Goal: Check status: Check status

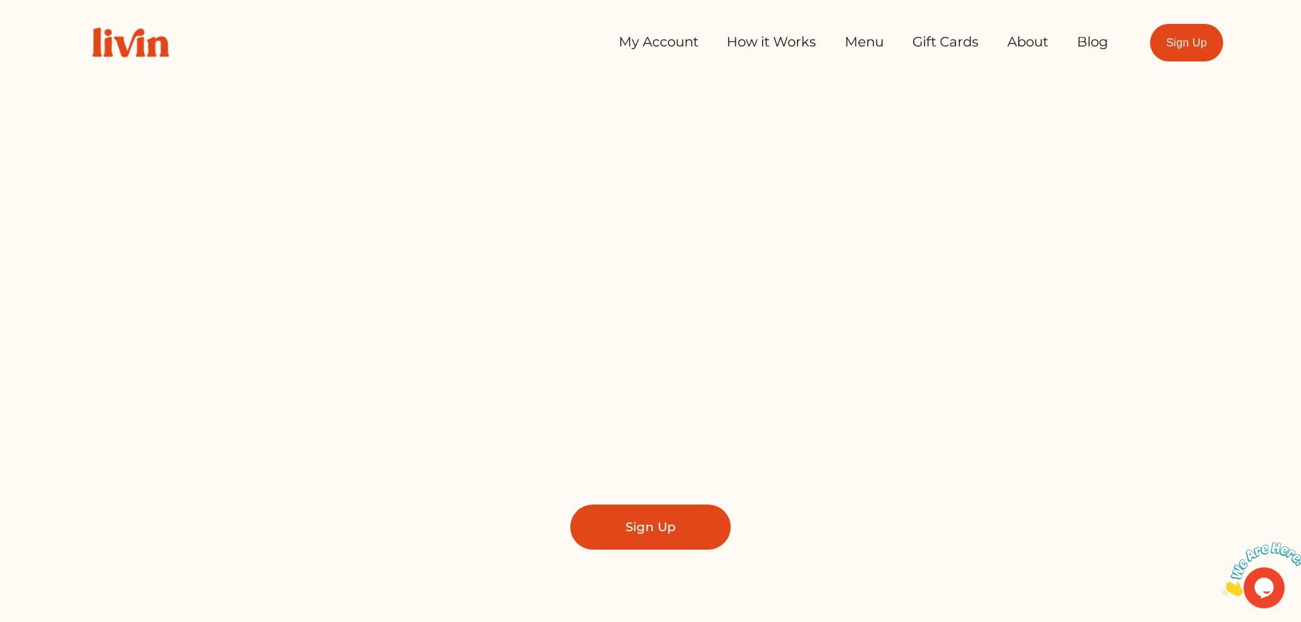
click at [662, 45] on link "My Account" at bounding box center [659, 42] width 80 height 27
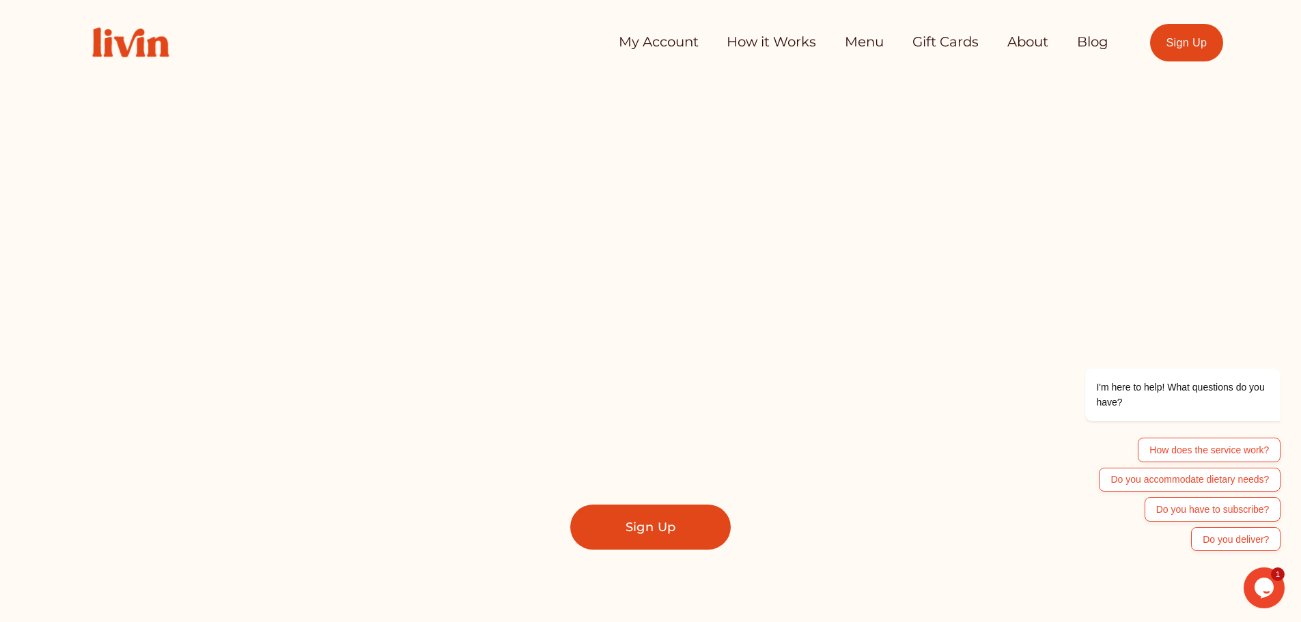
click at [869, 40] on link "Menu" at bounding box center [864, 42] width 39 height 27
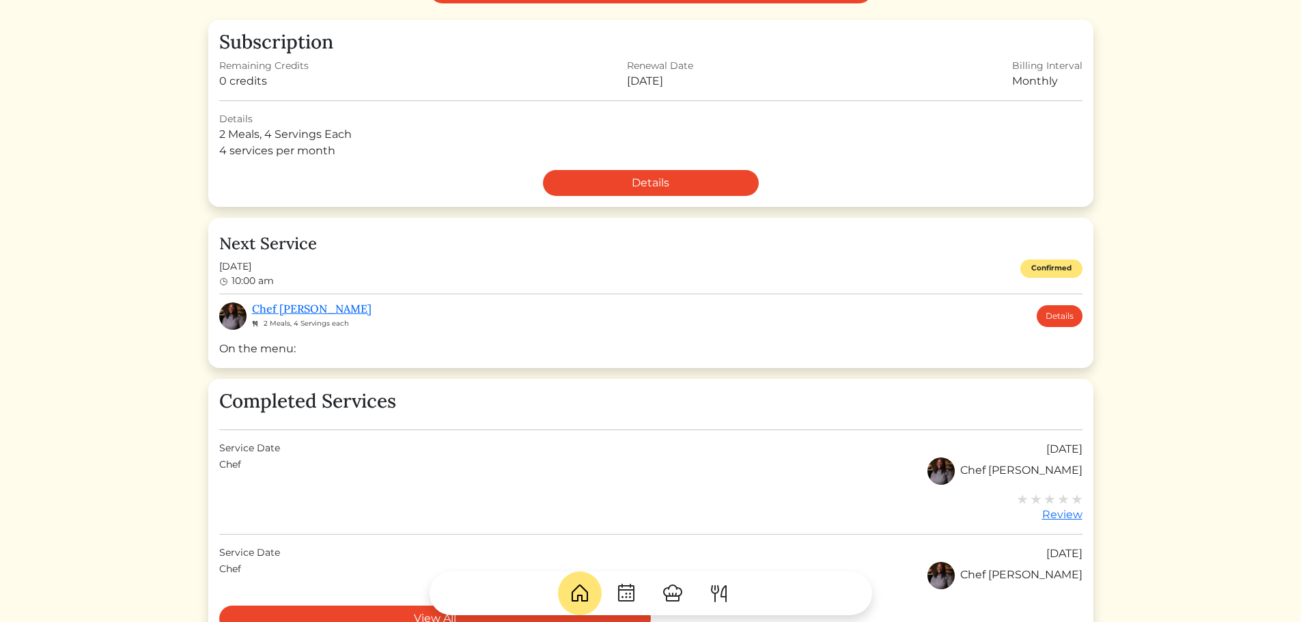
scroll to position [273, 0]
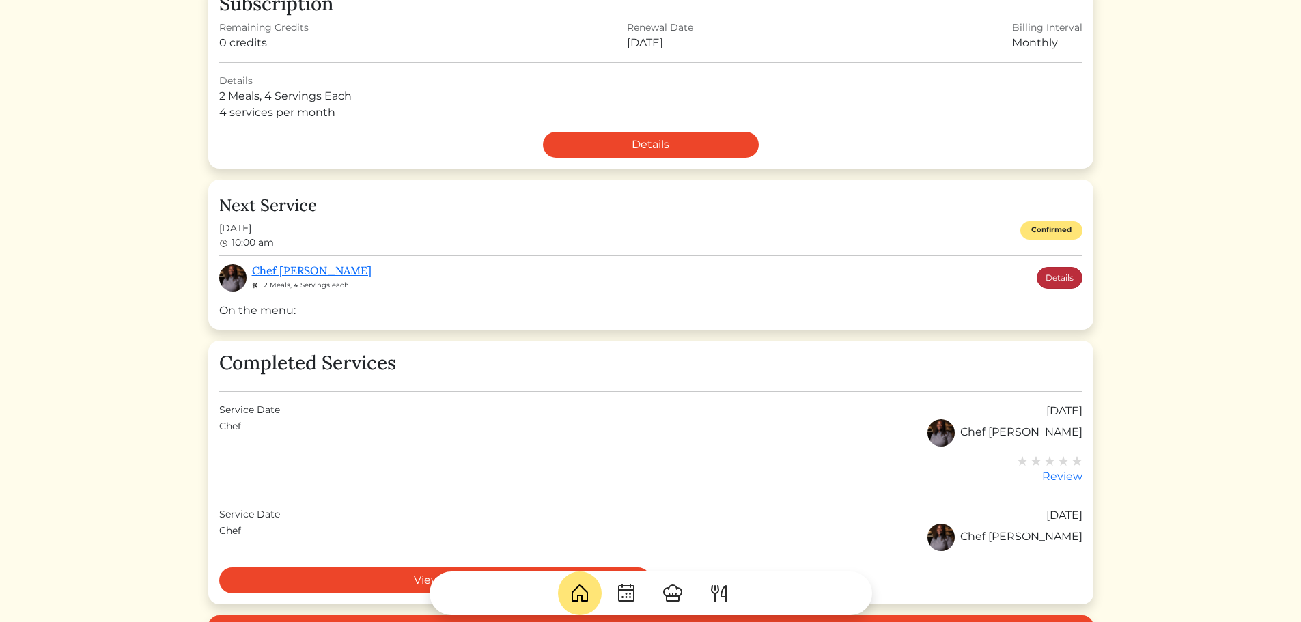
click at [1047, 282] on link "Details" at bounding box center [1059, 278] width 46 height 22
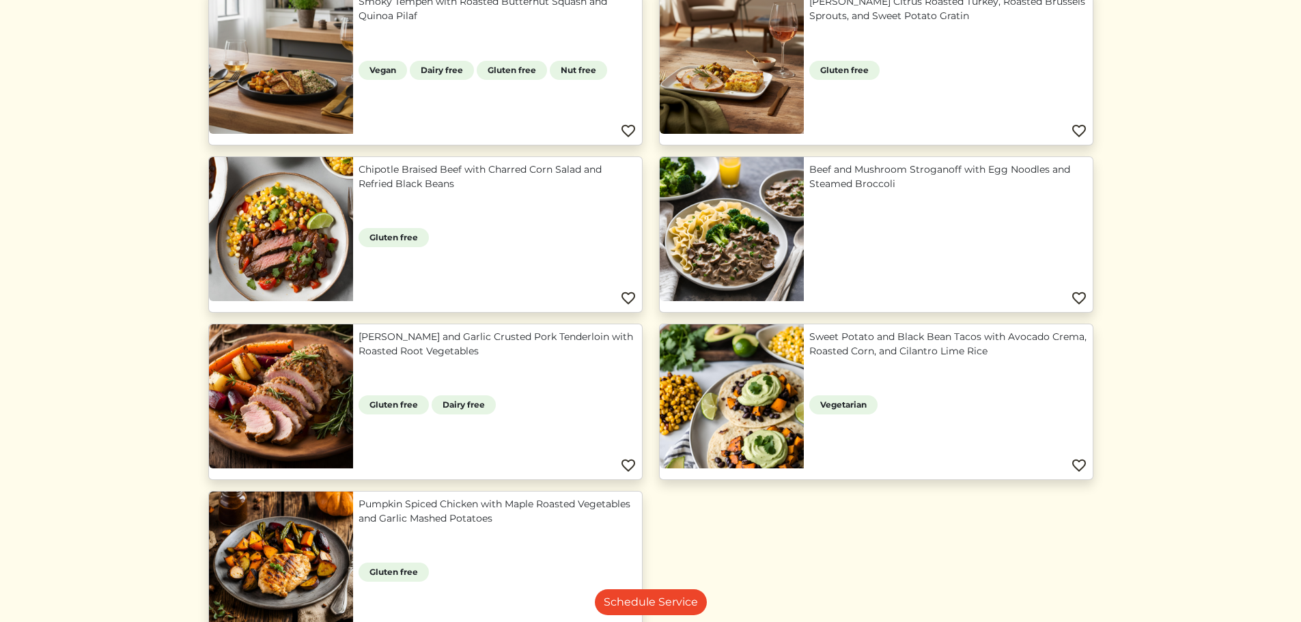
scroll to position [1161, 0]
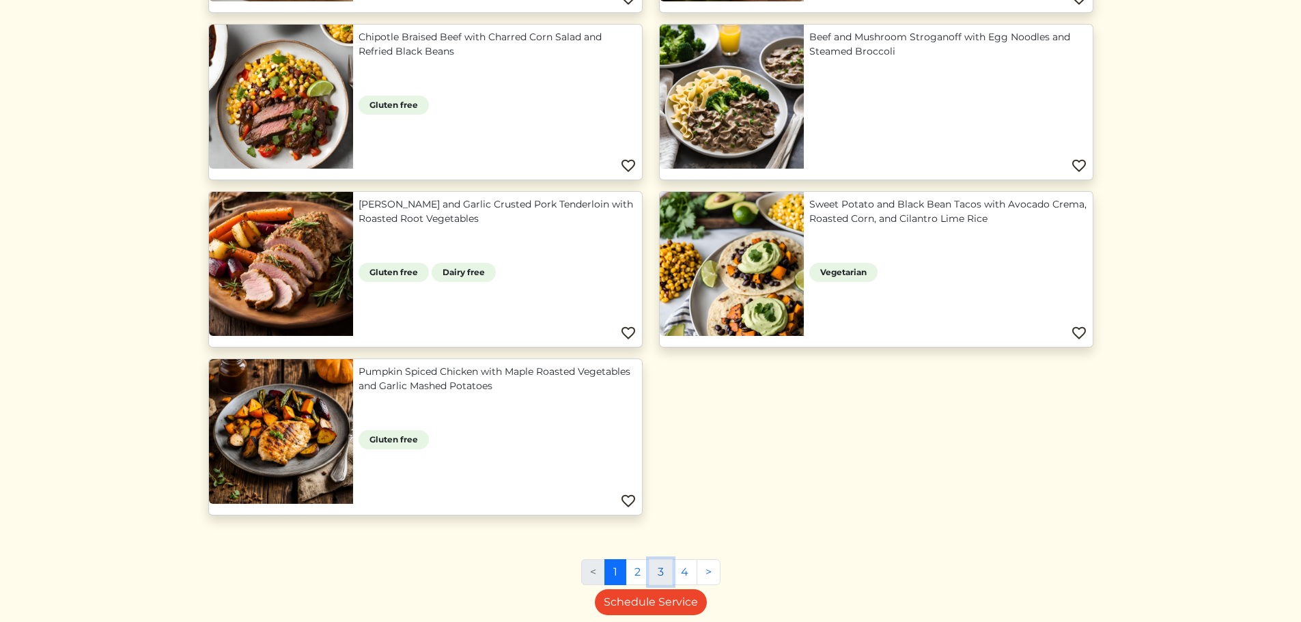
click at [650, 566] on link "3" at bounding box center [661, 572] width 24 height 26
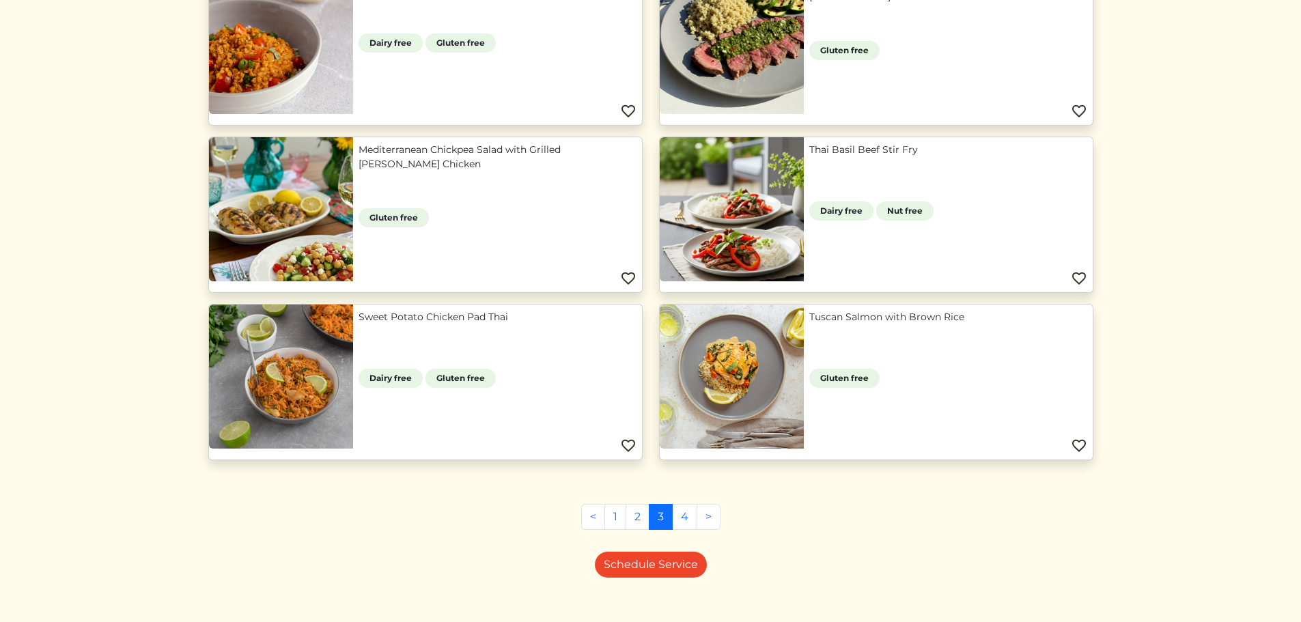
scroll to position [546, 0]
click at [683, 509] on link "4" at bounding box center [684, 516] width 25 height 26
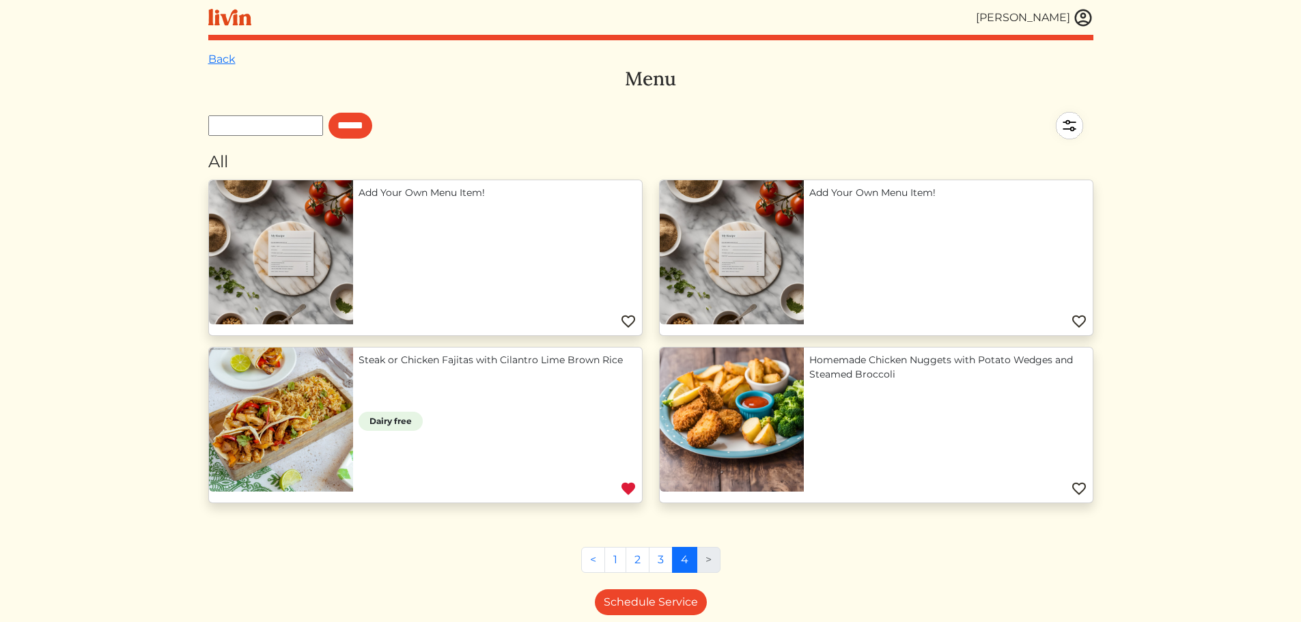
click at [1060, 18] on div "Allison Kang" at bounding box center [1023, 18] width 94 height 16
click at [1079, 14] on img at bounding box center [1083, 18] width 20 height 20
click at [1082, 10] on img at bounding box center [1083, 18] width 20 height 20
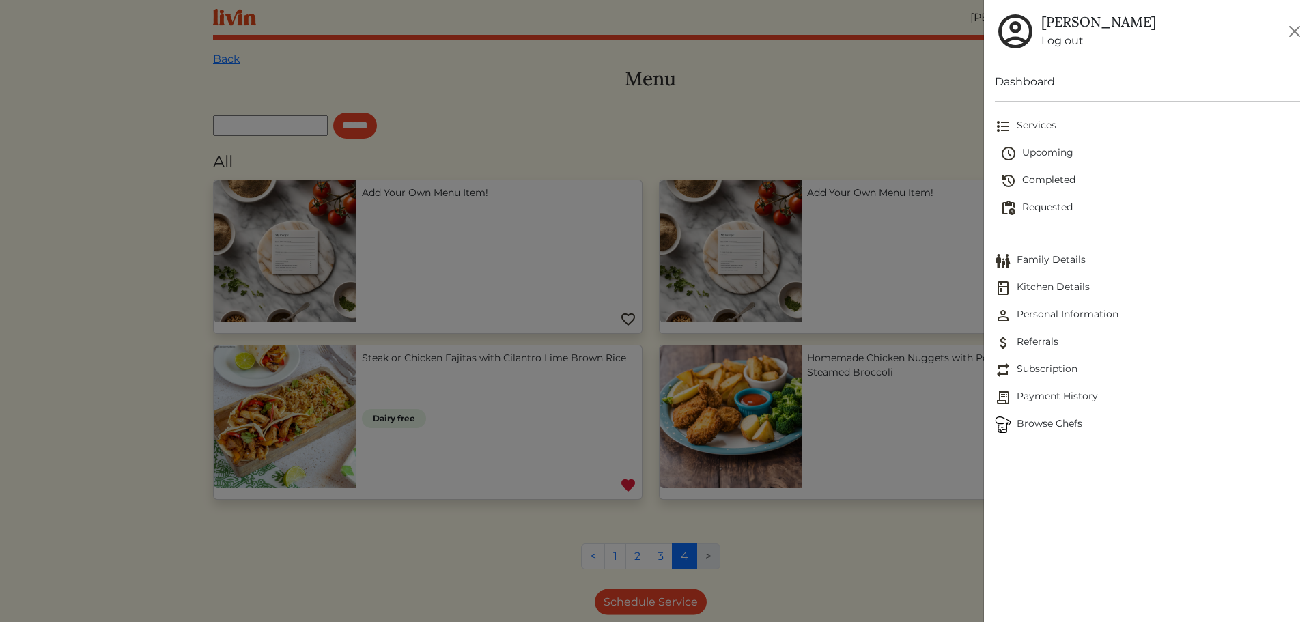
click at [1045, 178] on span "Completed" at bounding box center [1150, 181] width 300 height 16
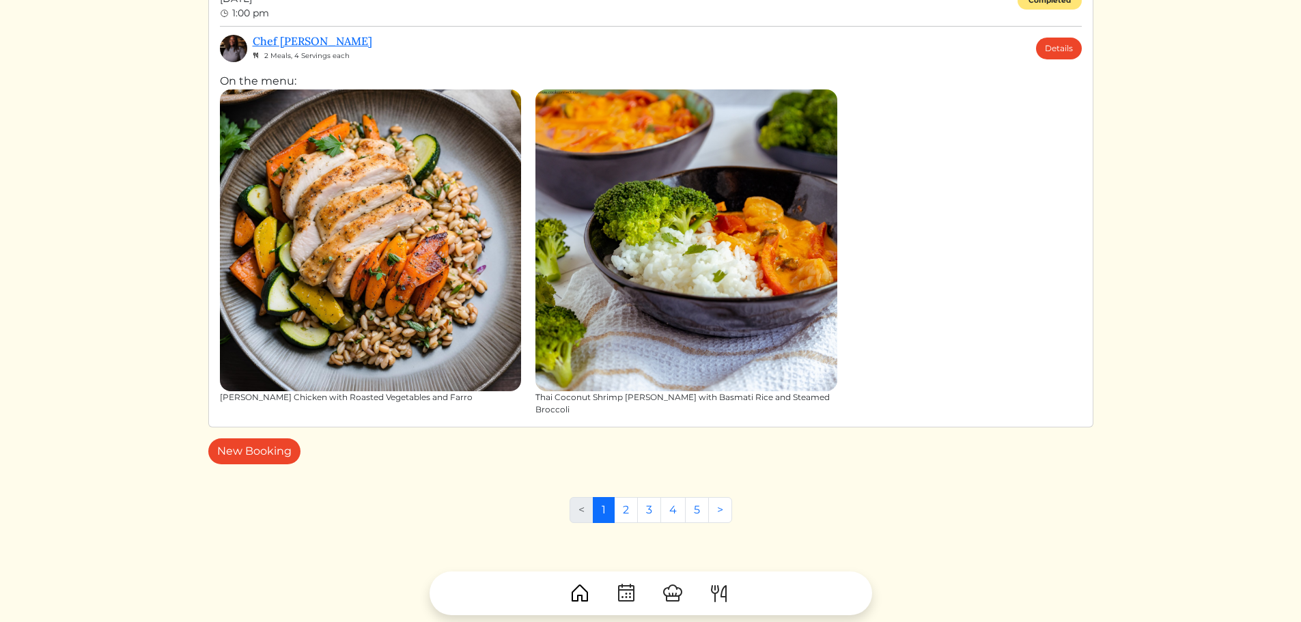
scroll to position [4242, 0]
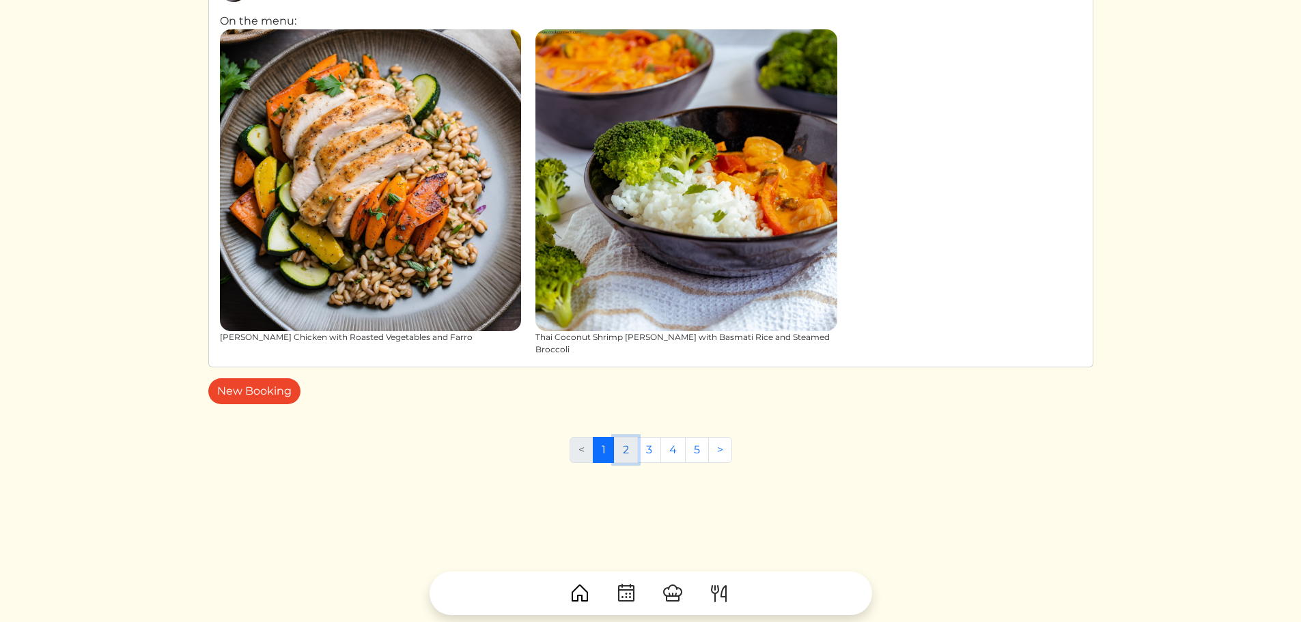
click at [632, 437] on link "2" at bounding box center [626, 450] width 24 height 26
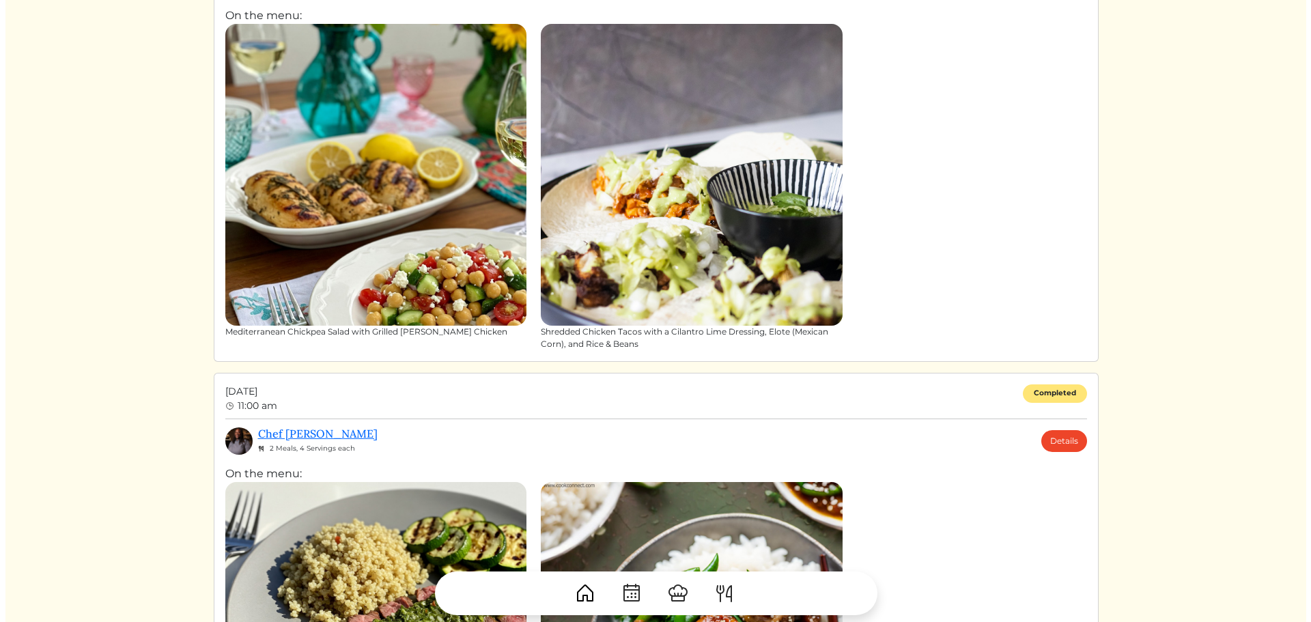
scroll to position [1912, 0]
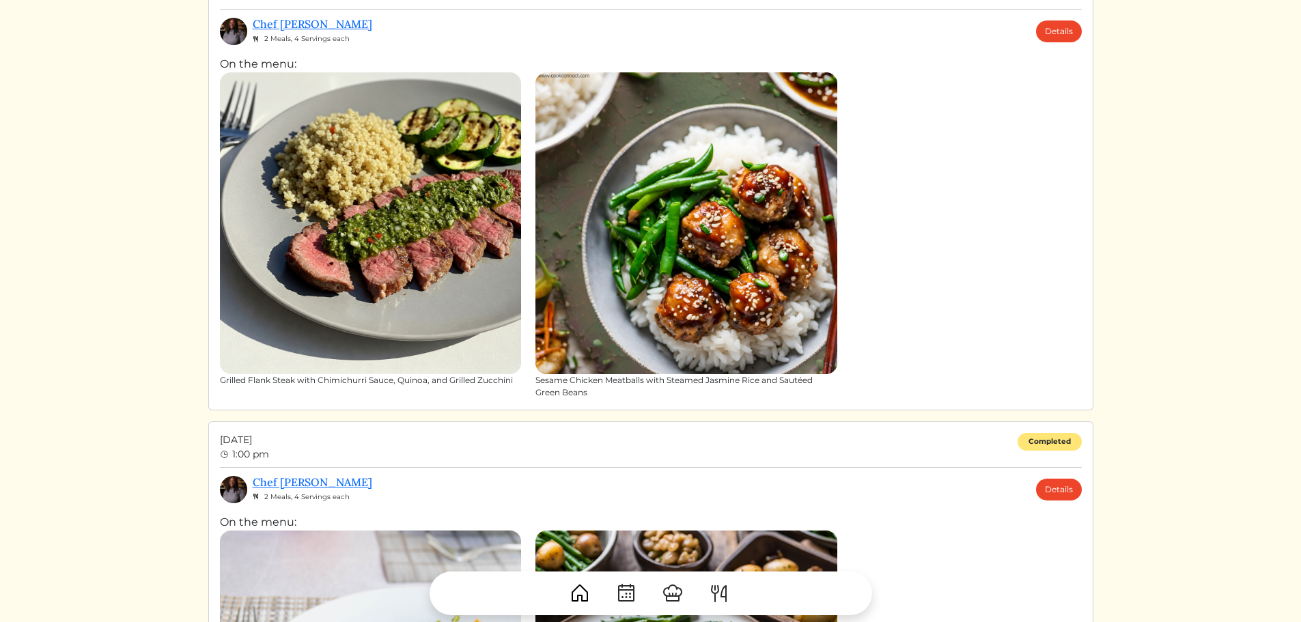
click at [680, 293] on img at bounding box center [686, 223] width 302 height 302
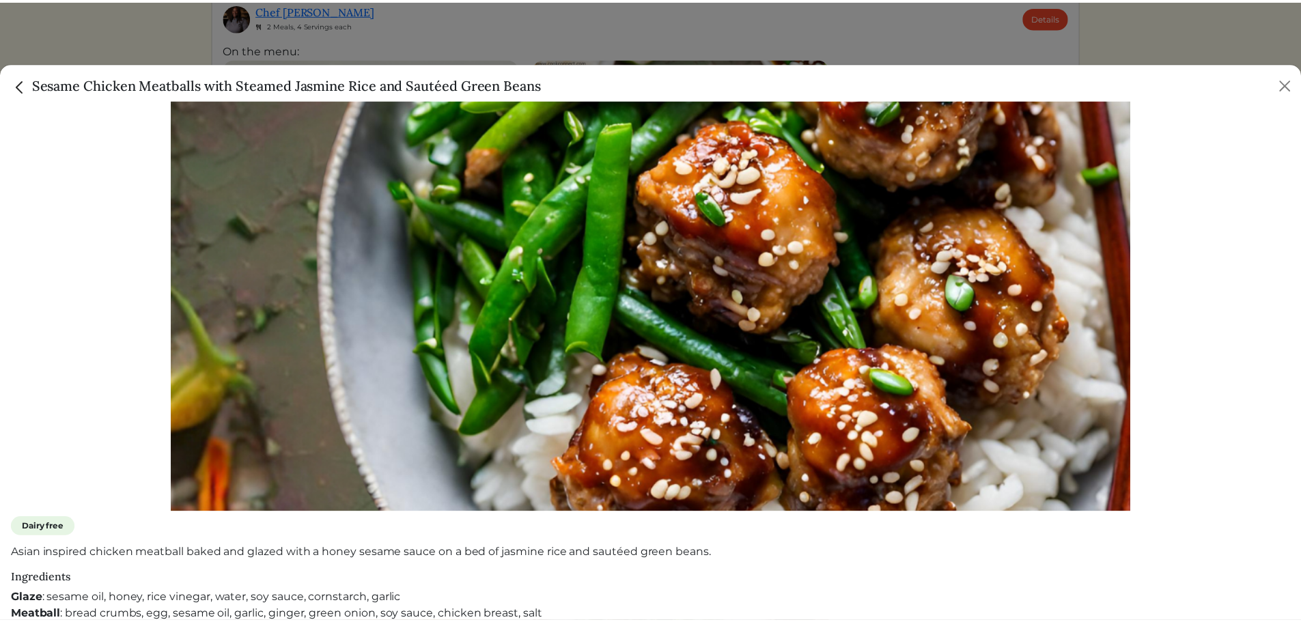
scroll to position [356, 0]
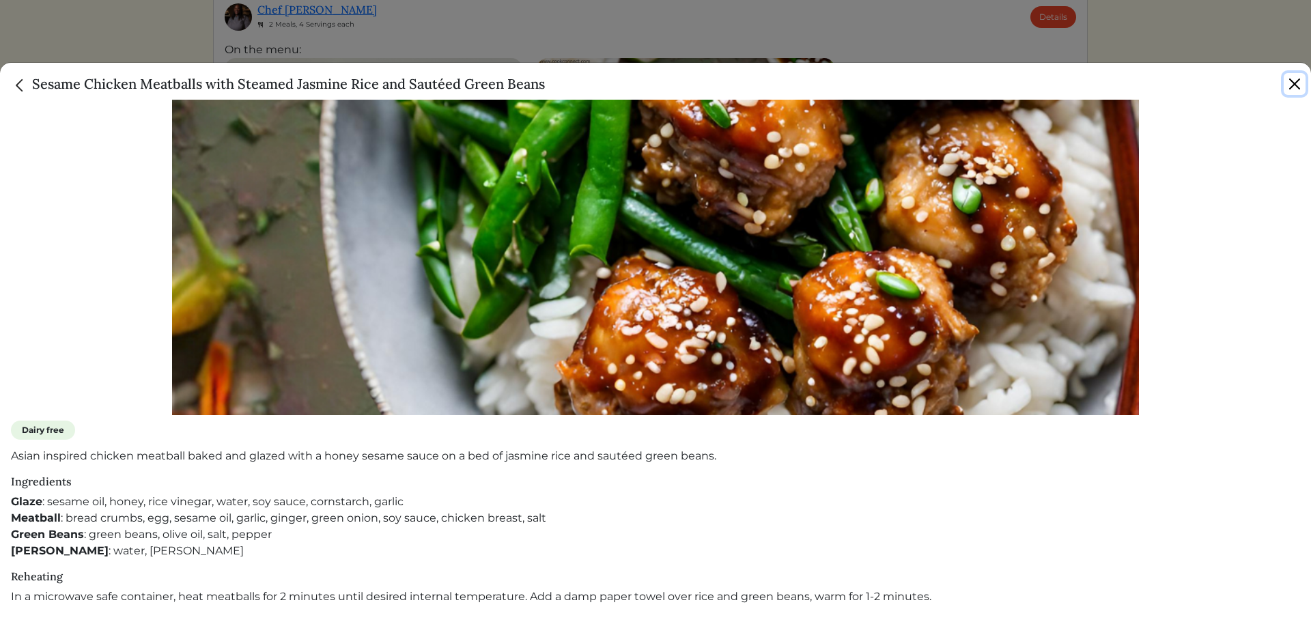
click at [1293, 76] on button "Close" at bounding box center [1295, 84] width 22 height 22
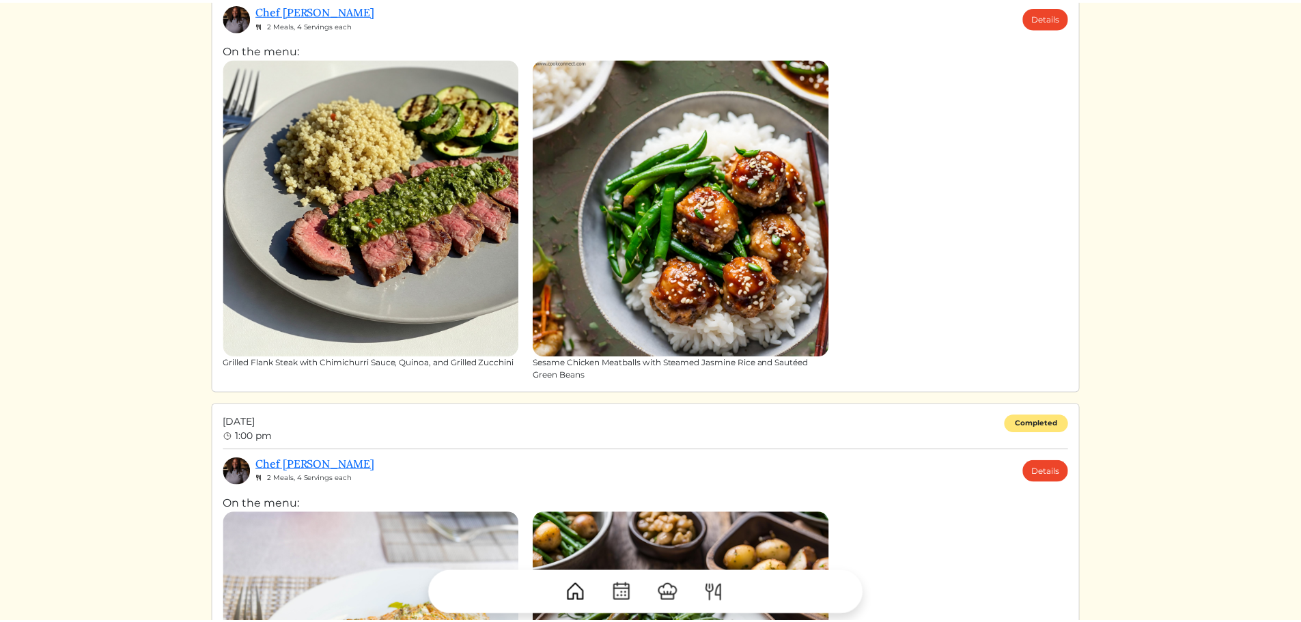
scroll to position [351, 0]
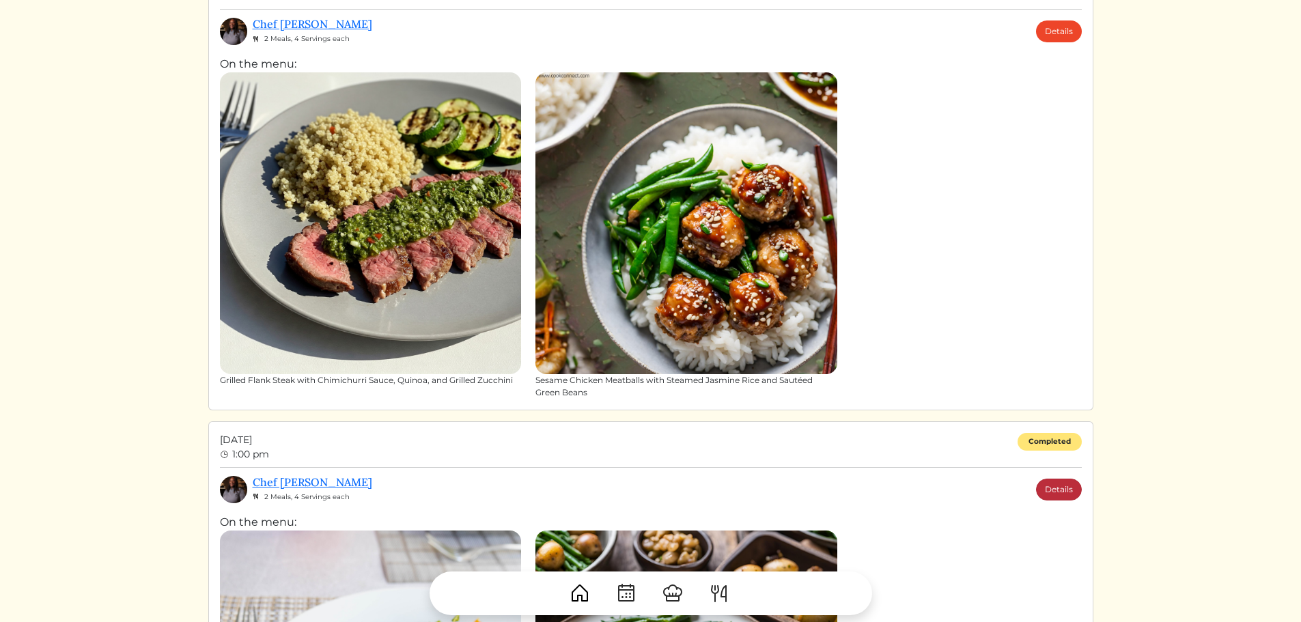
click at [1046, 482] on link "Details" at bounding box center [1059, 490] width 46 height 22
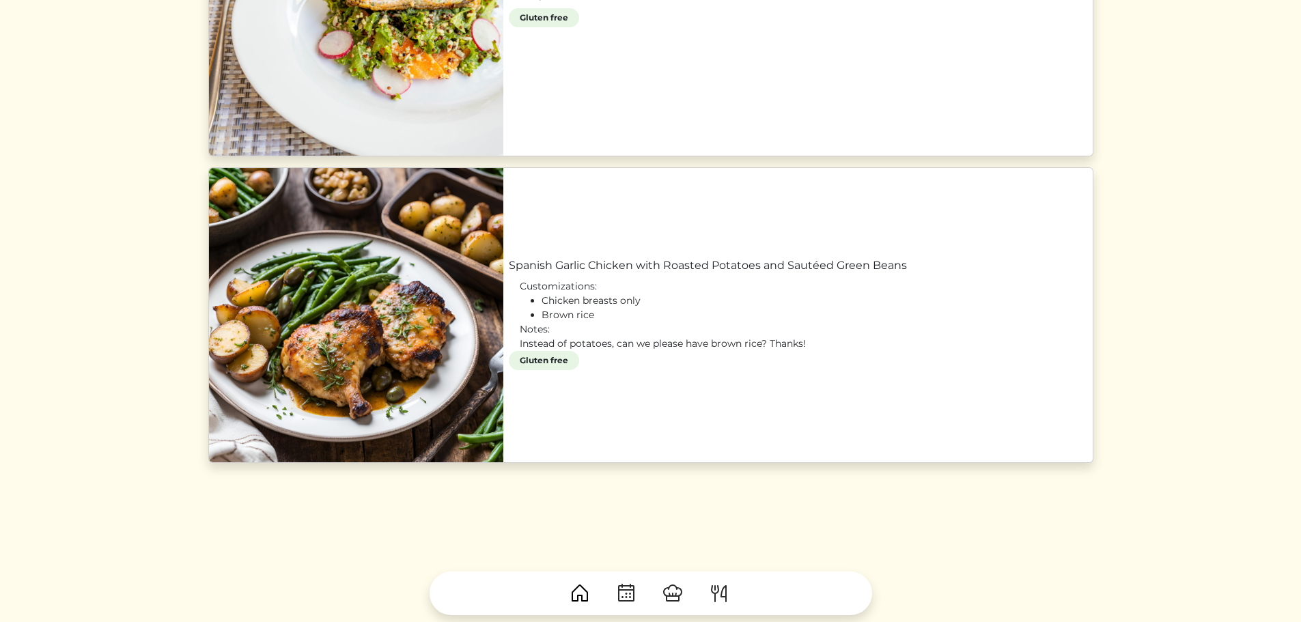
scroll to position [767, 0]
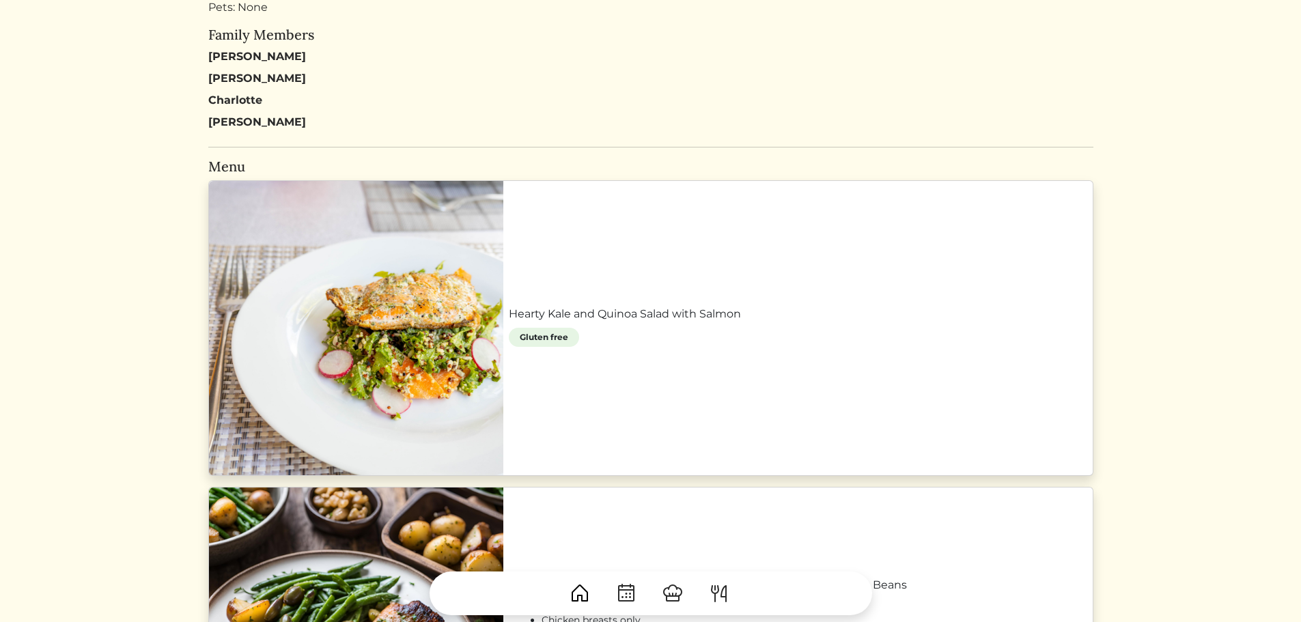
scroll to position [425, 0]
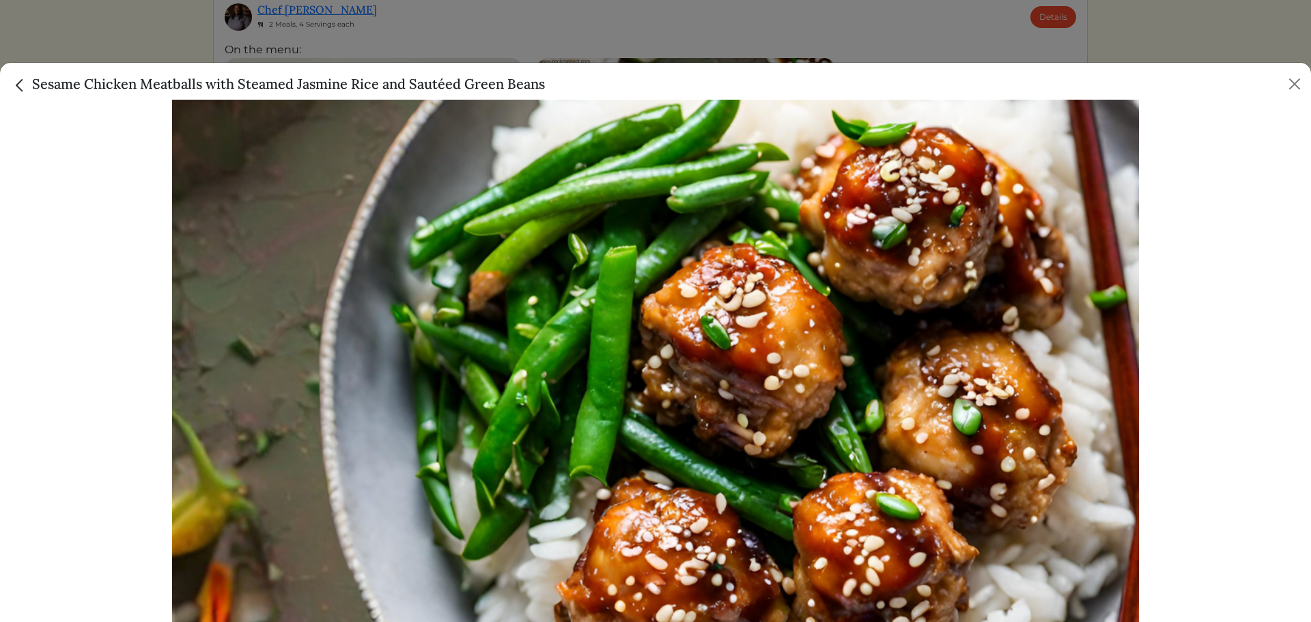
scroll to position [137, 0]
